Goal: Complete application form

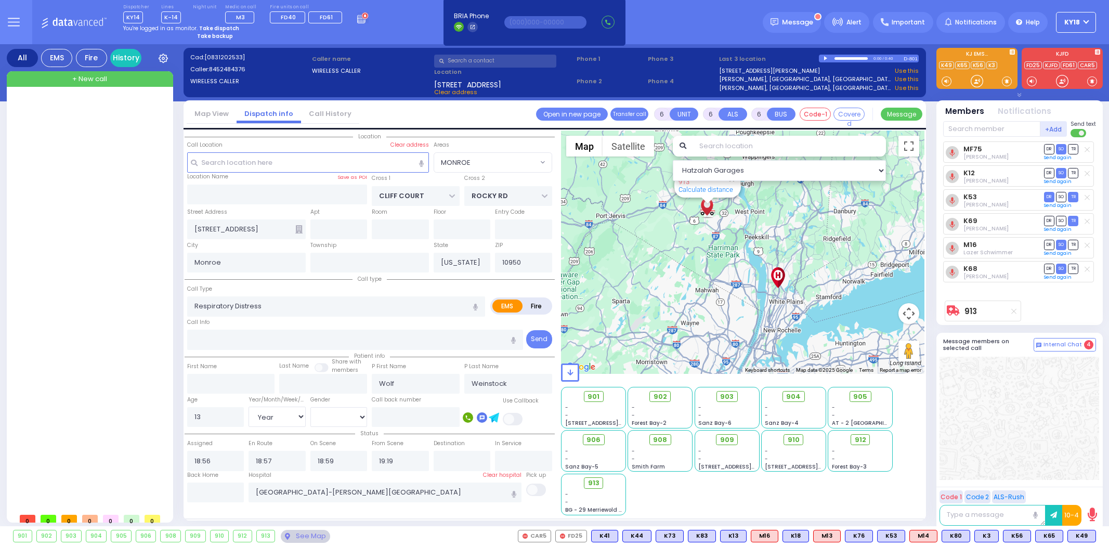
select select "MONROE"
select select "Year"
select select "[DEMOGRAPHIC_DATA]"
